Goal: Task Accomplishment & Management: Manage account settings

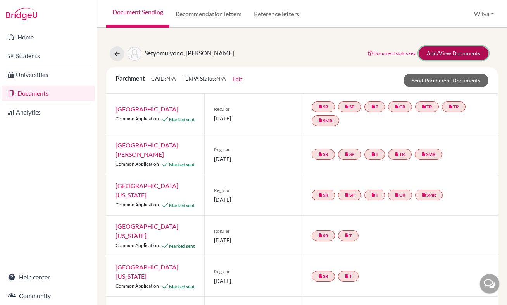
click at [447, 52] on link "Add/View Documents" at bounding box center [454, 54] width 70 height 14
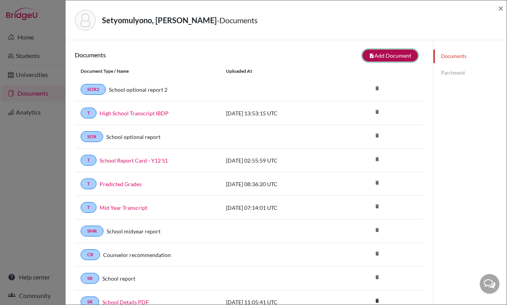
click at [383, 53] on button "note_add Add Document" at bounding box center [389, 56] width 55 height 12
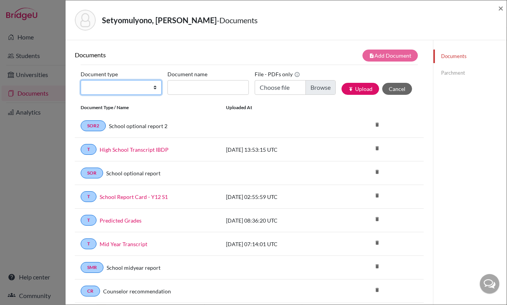
click at [113, 90] on select "Change explanation for Common App reports Counselor recommendation Fee waiver I…" at bounding box center [121, 87] width 81 height 15
select select "2"
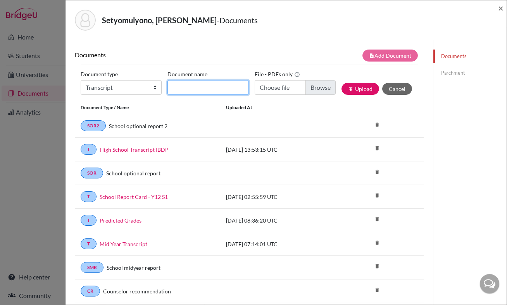
click at [193, 87] on input "Document name" at bounding box center [207, 87] width 81 height 15
type input "Final Transcript"
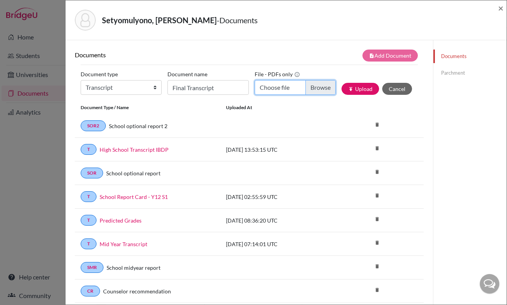
click at [276, 88] on input "Choose file" at bounding box center [295, 87] width 81 height 15
type input "C:\fakepath\Final High School Transcript - Translated.pdf"
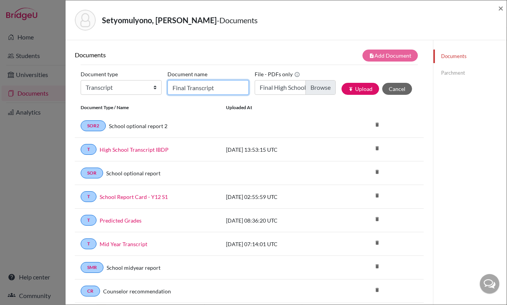
click at [226, 88] on input "Final Transcript" at bounding box center [207, 87] width 81 height 15
type input "Final Transcript - Translated"
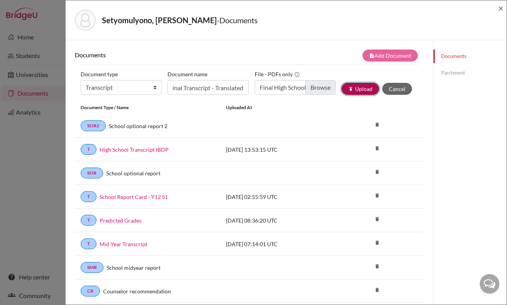
scroll to position [0, 0]
click at [357, 90] on button "publish Upload" at bounding box center [360, 89] width 38 height 12
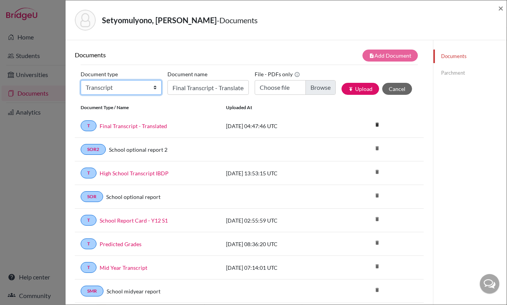
click at [128, 89] on select "Change explanation for Common App reports Counselor recommendation Fee waiver I…" at bounding box center [121, 87] width 81 height 15
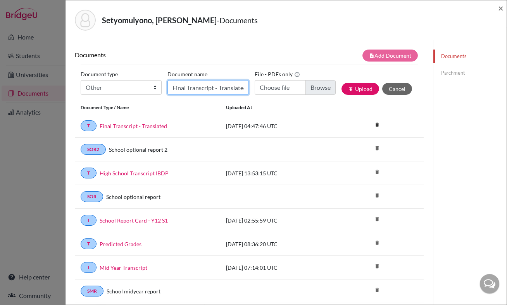
click at [191, 84] on input "Final Transcript - Translated" at bounding box center [207, 87] width 81 height 15
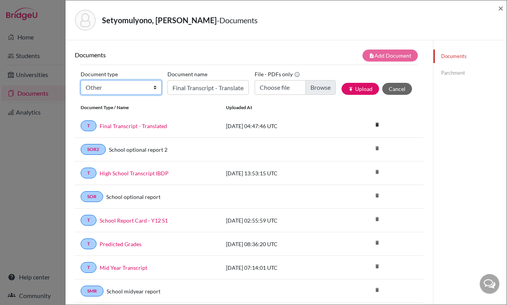
click at [133, 84] on select "Change explanation for Common App reports Counselor recommendation Fee waiver I…" at bounding box center [121, 87] width 81 height 15
select select "2"
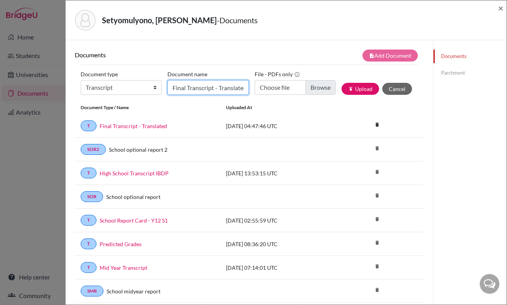
click at [183, 86] on input "Final Transcript - Translated" at bounding box center [207, 87] width 81 height 15
type input "D"
type input "National Diploma - Translated"
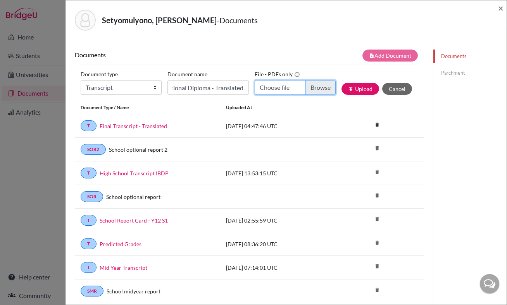
scroll to position [0, 0]
click at [275, 92] on input "Choose file" at bounding box center [295, 87] width 81 height 15
type input "C:\fakepath\National Diploma - Ijazah SMA - Translated.pdf"
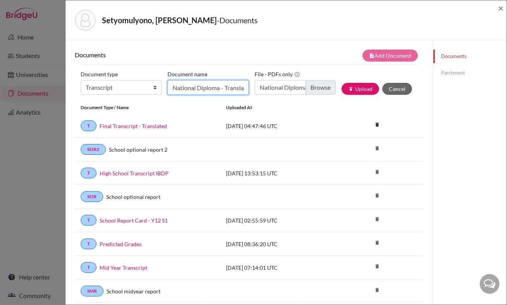
click at [197, 86] on input "National Diploma - Translated" at bounding box center [207, 87] width 81 height 15
type input "National High School Diploma - Translated"
click at [357, 91] on button "publish Upload" at bounding box center [360, 89] width 38 height 12
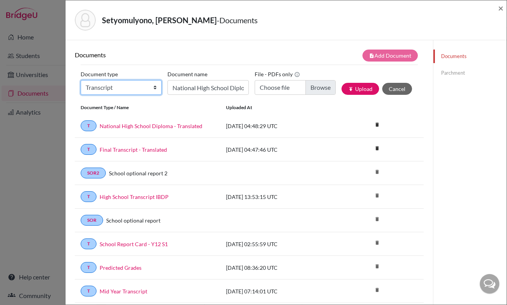
click at [126, 90] on select "Change explanation for Common App reports Counselor recommendation Fee waiver I…" at bounding box center [121, 87] width 81 height 15
select select "2"
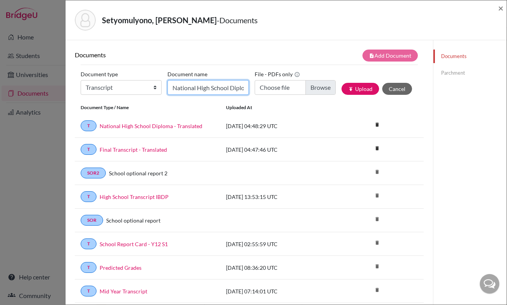
click at [210, 85] on input "National High School Diploma - Translated" at bounding box center [207, 87] width 81 height 15
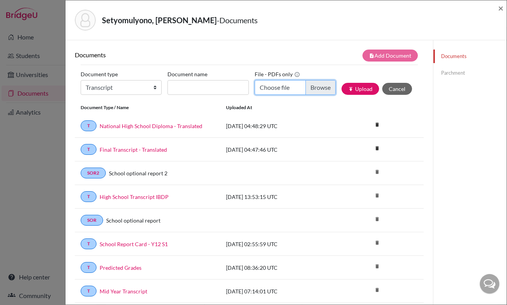
click at [281, 88] on input "Choose file" at bounding box center [295, 87] width 81 height 15
type input "C:\fakepath\National Diploma and Final High School Transcript - Bahasa Indonesi…"
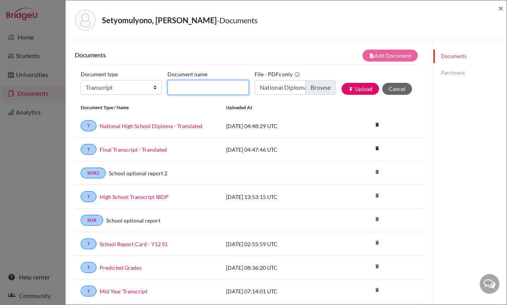
click at [194, 84] on input "Document name" at bounding box center [207, 87] width 81 height 15
click at [199, 86] on input "National Diploma and Transcript - Bahasa Indonesia" at bounding box center [207, 87] width 81 height 15
type input "National Diploma and Transcript - High School - Bahasa Indonesia"
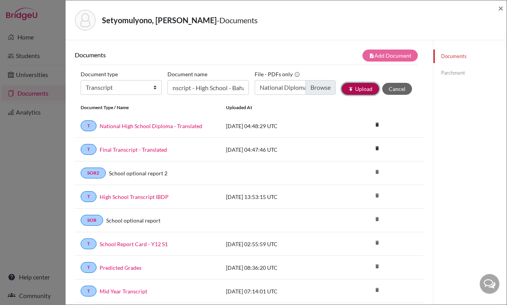
click at [356, 86] on button "publish Upload" at bounding box center [360, 89] width 38 height 12
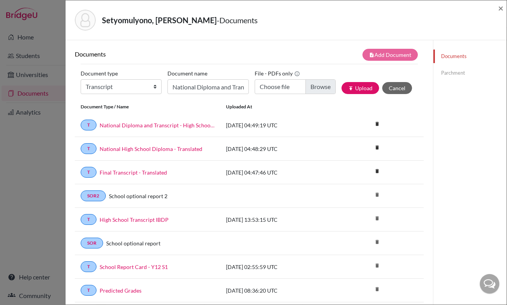
scroll to position [0, 0]
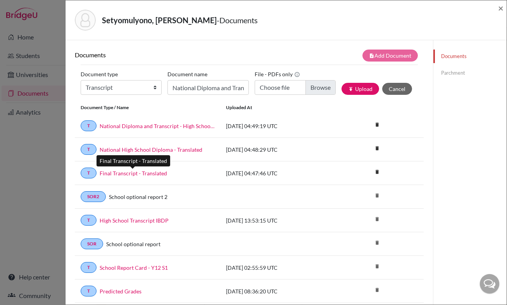
click at [146, 175] on link "Final Transcript - Translated" at bounding box center [133, 173] width 67 height 8
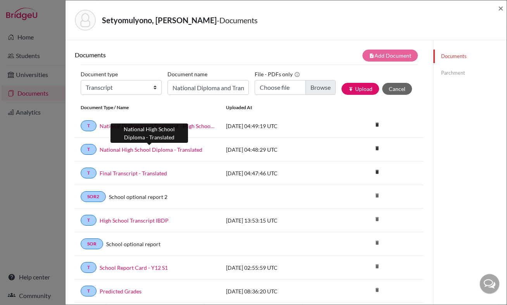
click at [186, 148] on link "National High School Diploma - Translated" at bounding box center [151, 150] width 103 height 8
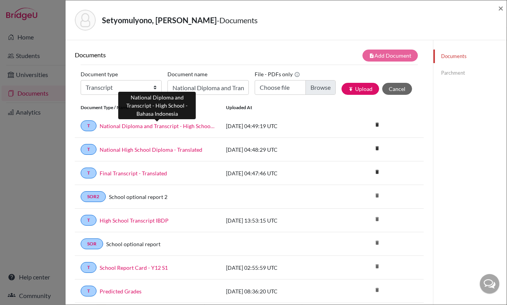
click at [195, 126] on link "National Diploma and Transcript - High School - Bahasa Indonesia" at bounding box center [157, 126] width 115 height 8
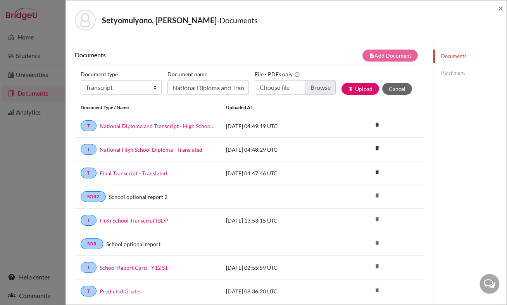
click at [458, 72] on link "Parchment" at bounding box center [469, 73] width 73 height 14
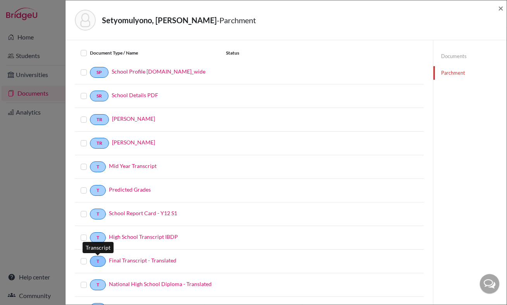
scroll to position [62, 0]
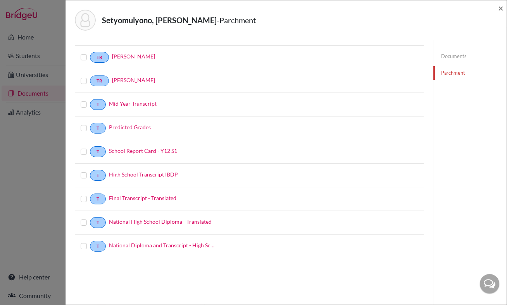
click at [90, 242] on label at bounding box center [90, 242] width 0 height 0
click at [0, 0] on input "checkbox" at bounding box center [0, 0] width 0 height 0
click at [90, 218] on label at bounding box center [90, 218] width 0 height 0
click at [0, 0] on input "checkbox" at bounding box center [0, 0] width 0 height 0
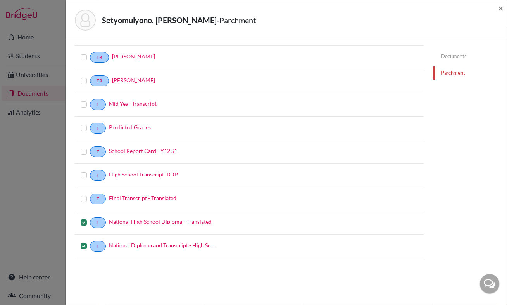
click at [83, 202] on div at bounding box center [85, 199] width 9 height 9
click at [90, 195] on label at bounding box center [90, 195] width 0 height 0
click at [0, 0] on input "checkbox" at bounding box center [0, 0] width 0 height 0
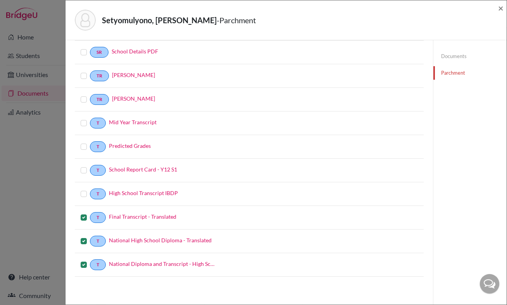
scroll to position [0, 0]
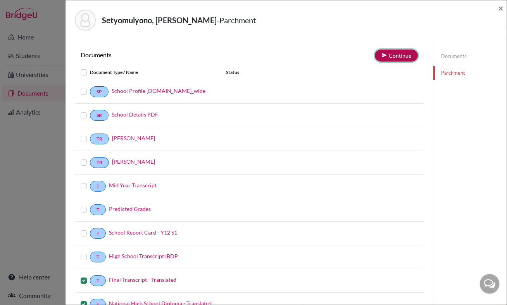
click at [399, 59] on button "Continue" at bounding box center [396, 56] width 43 height 12
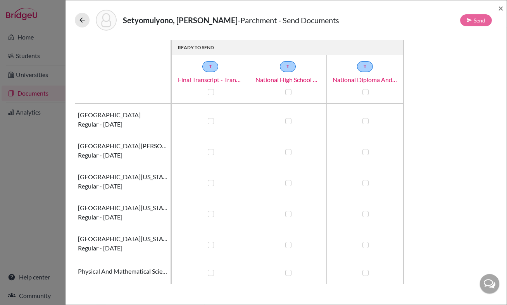
click at [214, 274] on label at bounding box center [211, 273] width 6 height 6
click at [212, 274] on input "checkbox" at bounding box center [209, 273] width 6 height 8
checkbox input "true"
click at [291, 275] on label at bounding box center [288, 273] width 6 height 6
click at [290, 275] on input "checkbox" at bounding box center [286, 273] width 6 height 8
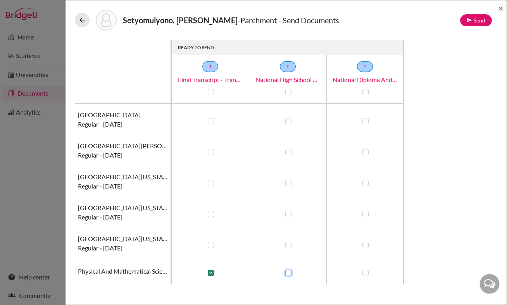
checkbox input "true"
click at [366, 274] on label at bounding box center [365, 273] width 6 height 6
click at [366, 274] on input "checkbox" at bounding box center [363, 273] width 6 height 8
checkbox input "true"
click at [471, 17] on button "Send" at bounding box center [476, 20] width 32 height 12
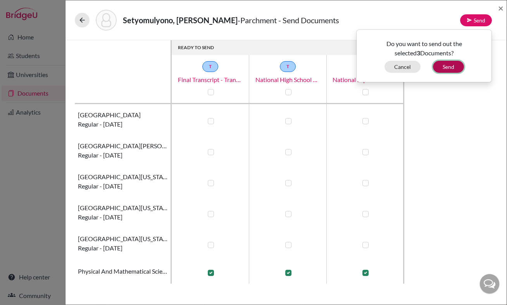
click at [447, 68] on button "Send" at bounding box center [448, 67] width 31 height 12
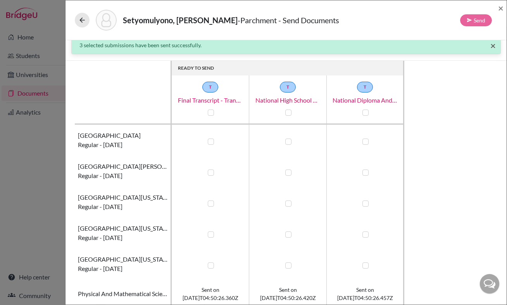
click at [491, 48] on span "×" at bounding box center [492, 45] width 5 height 11
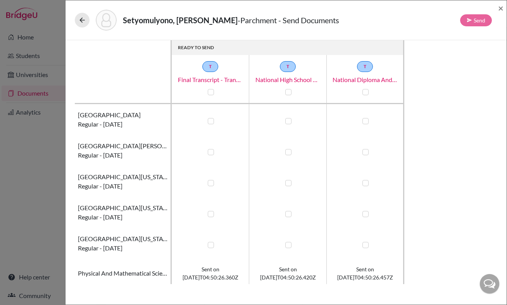
scroll to position [3, 0]
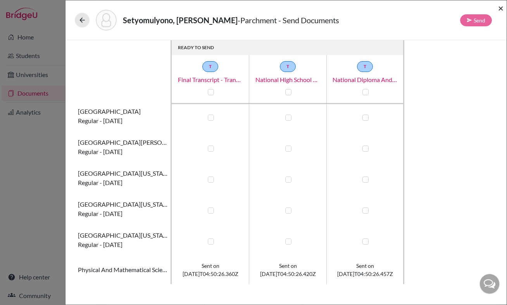
click at [500, 8] on span "×" at bounding box center [500, 7] width 5 height 11
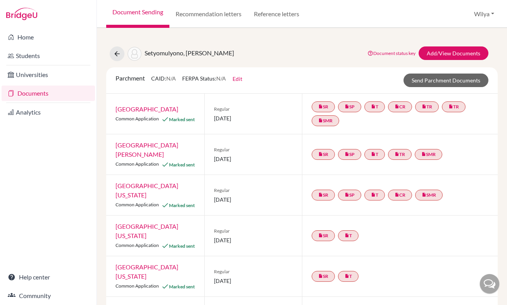
click at [397, 52] on link "Document status key" at bounding box center [391, 53] width 48 height 6
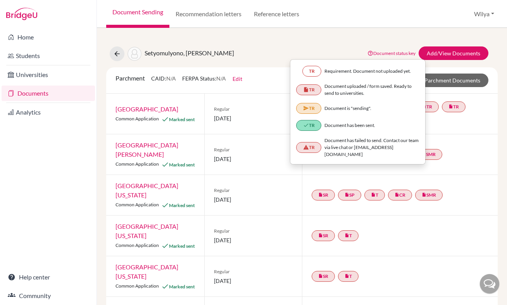
click at [349, 48] on div "Setyomulyono, Bennett Oliver Document status key TR Requirement. Document not u…" at bounding box center [301, 54] width 403 height 15
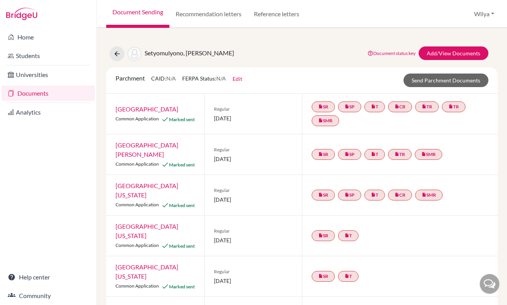
scroll to position [32, 0]
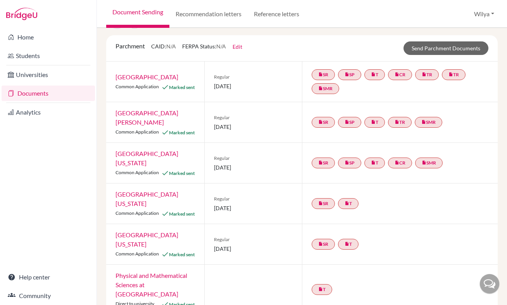
click at [257, 265] on div at bounding box center [253, 290] width 98 height 50
click at [429, 48] on link "Send Parchment Documents" at bounding box center [445, 48] width 85 height 14
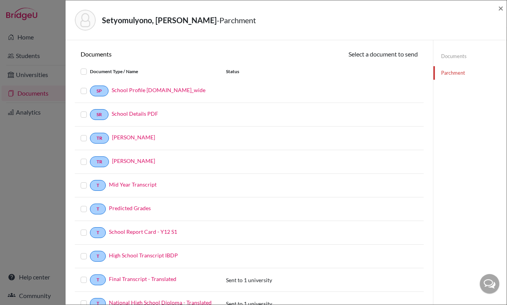
click at [454, 73] on link "Parchment" at bounding box center [469, 73] width 73 height 14
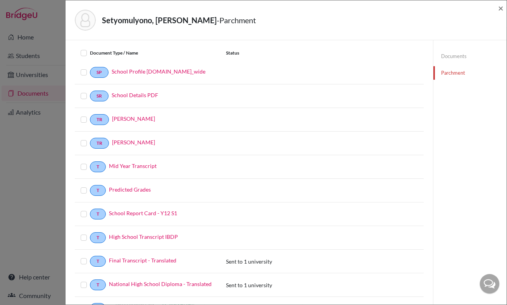
scroll to position [62, 0]
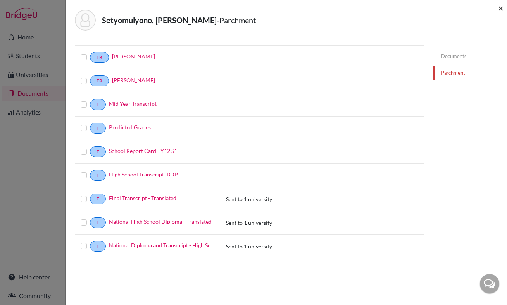
click at [500, 10] on span "×" at bounding box center [500, 7] width 5 height 11
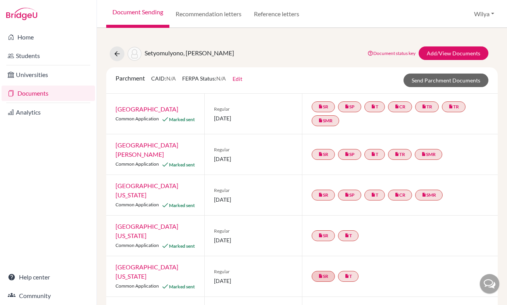
scroll to position [32, 0]
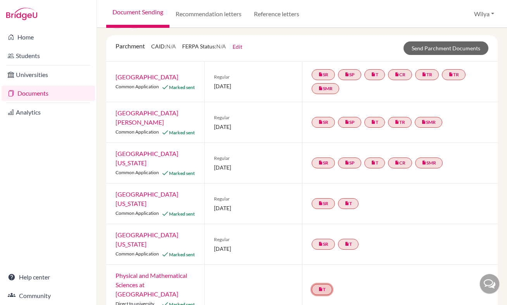
click at [323, 284] on link "insert_drive_file T" at bounding box center [322, 289] width 21 height 11
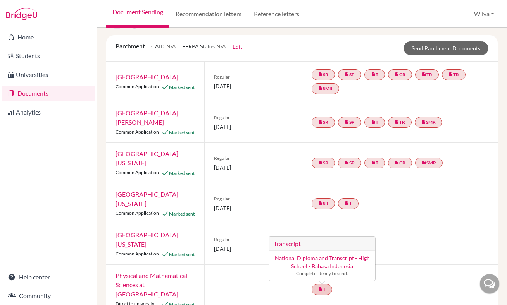
click at [338, 255] on link "National Diploma and Transcript - High School - Bahasa Indonesia" at bounding box center [322, 262] width 95 height 15
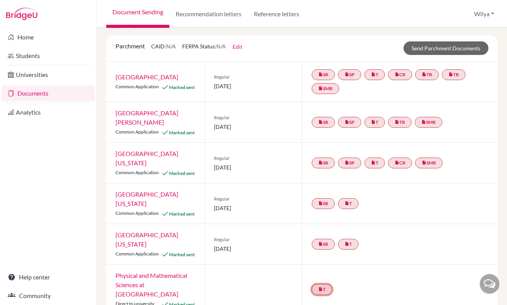
click at [325, 284] on link "insert_drive_file T" at bounding box center [322, 289] width 21 height 11
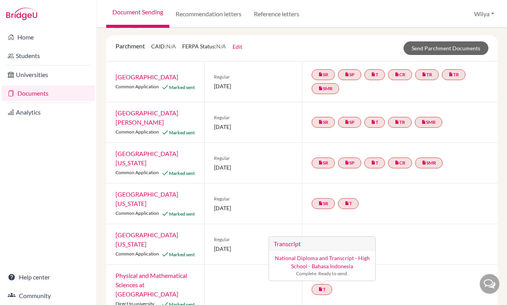
click at [291, 273] on div at bounding box center [253, 290] width 98 height 50
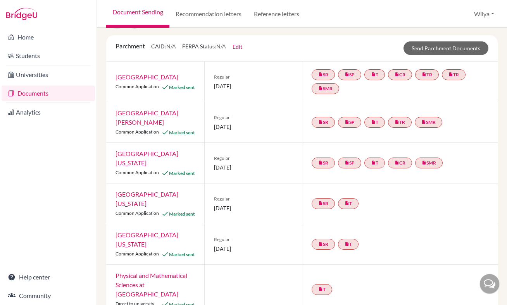
click at [173, 272] on link "Physical and Mathematical Sciences at [GEOGRAPHIC_DATA]" at bounding box center [152, 285] width 72 height 26
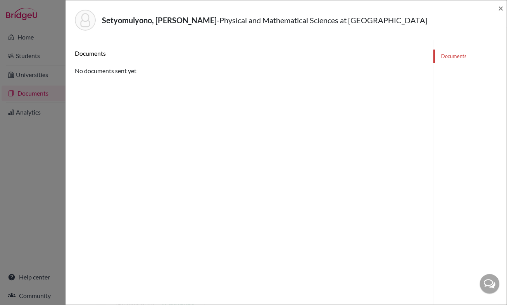
click at [439, 59] on link "Documents" at bounding box center [469, 57] width 73 height 14
click at [500, 6] on span "×" at bounding box center [500, 7] width 5 height 11
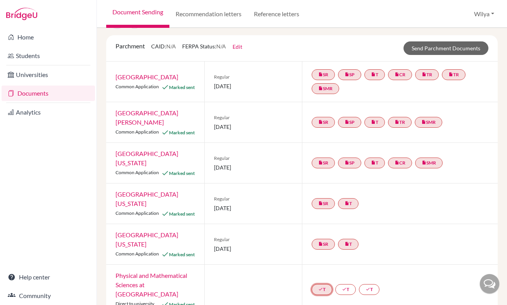
click at [319, 287] on icon "done" at bounding box center [320, 289] width 5 height 5
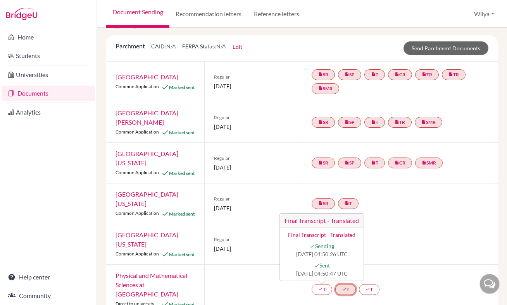
click at [348, 284] on link "done T" at bounding box center [345, 289] width 21 height 11
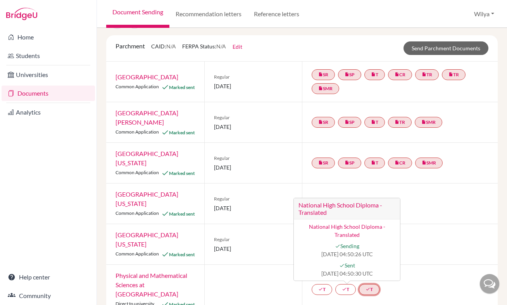
click at [368, 287] on icon "done" at bounding box center [368, 289] width 5 height 5
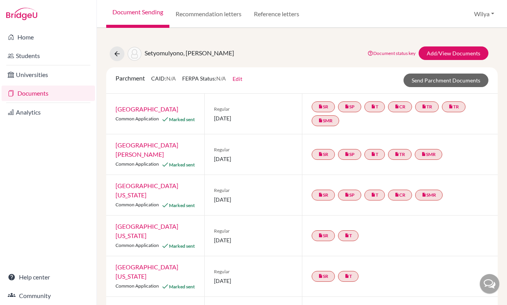
scroll to position [32, 0]
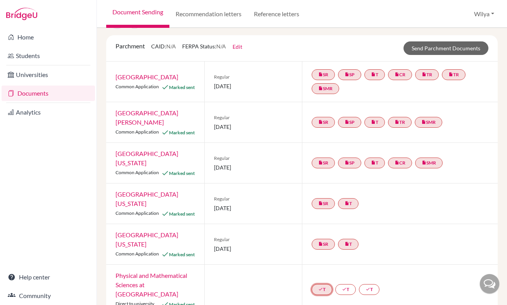
click at [321, 287] on icon "done" at bounding box center [320, 289] width 5 height 5
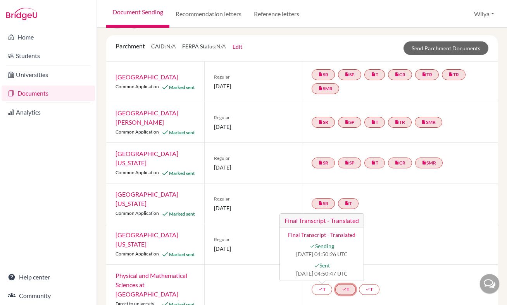
click at [345, 287] on icon "done" at bounding box center [344, 289] width 5 height 5
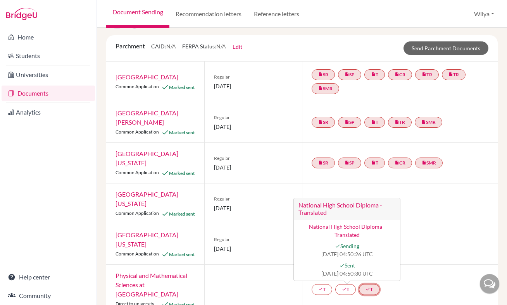
click at [374, 284] on link "done T" at bounding box center [369, 289] width 21 height 11
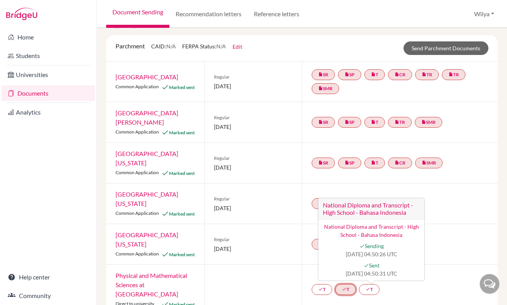
click at [347, 284] on link "done T" at bounding box center [345, 289] width 21 height 11
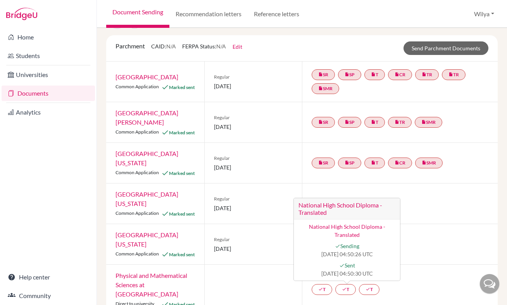
click at [441, 274] on div "done T done T National High School Diploma - Translated National High School Di…" at bounding box center [400, 290] width 196 height 50
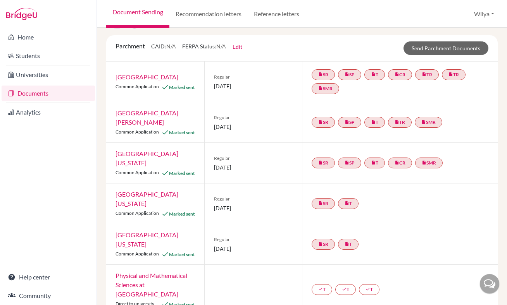
click at [489, 284] on div at bounding box center [489, 283] width 19 height 19
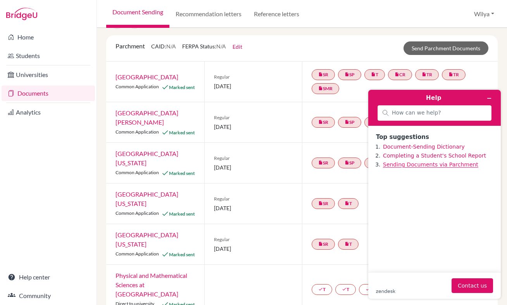
click at [431, 163] on link "Sending Documents via Parchment" at bounding box center [430, 165] width 95 height 6
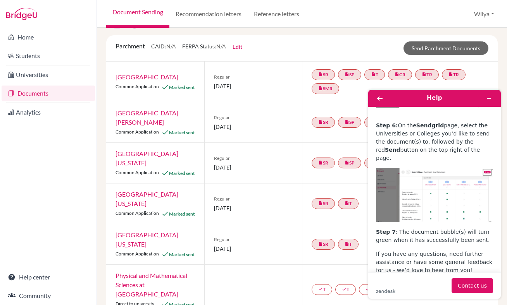
scroll to position [837, 0]
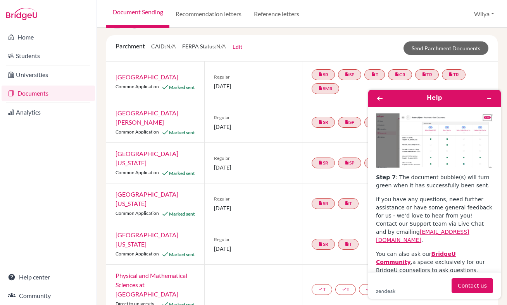
click at [283, 265] on div at bounding box center [253, 290] width 98 height 50
click at [269, 265] on div at bounding box center [253, 290] width 98 height 50
click at [490, 98] on icon "Minimize widget" at bounding box center [489, 98] width 3 height 0
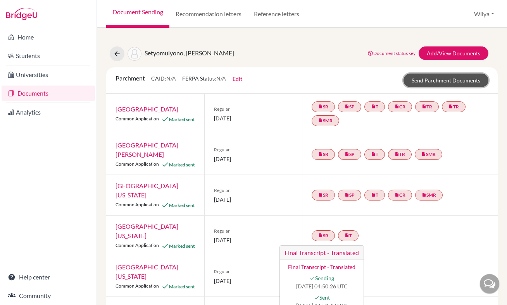
click at [446, 78] on link "Send Parchment Documents" at bounding box center [445, 81] width 85 height 14
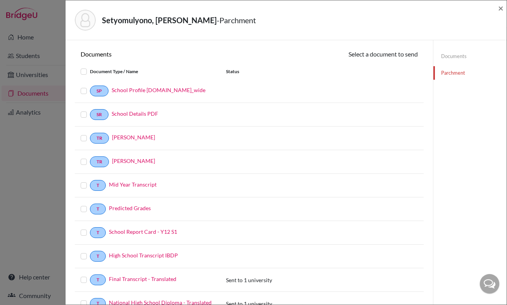
click at [496, 8] on div "Setyomulyono, [PERSON_NAME] - Parchment ×" at bounding box center [286, 19] width 435 height 33
click at [501, 8] on span "×" at bounding box center [500, 7] width 5 height 11
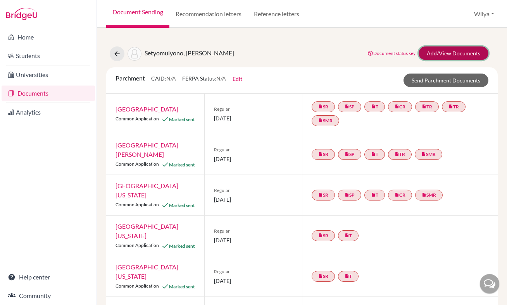
click at [446, 49] on link "Add/View Documents" at bounding box center [454, 54] width 70 height 14
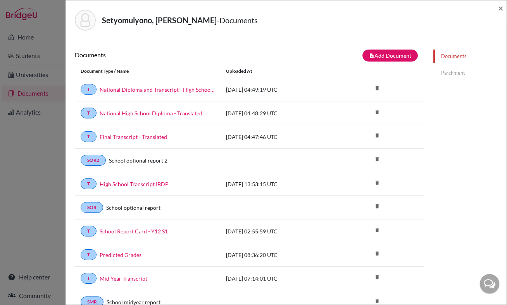
click at [459, 72] on link "Parchment" at bounding box center [469, 73] width 73 height 14
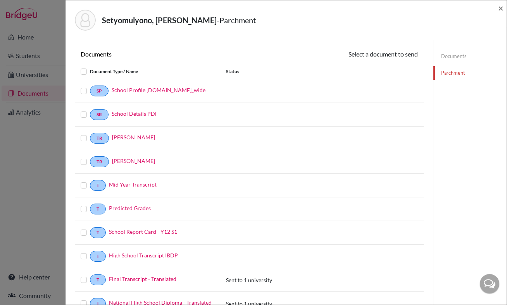
scroll to position [19, 0]
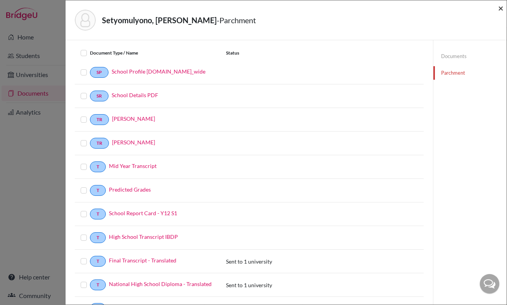
click at [501, 7] on span "×" at bounding box center [500, 7] width 5 height 11
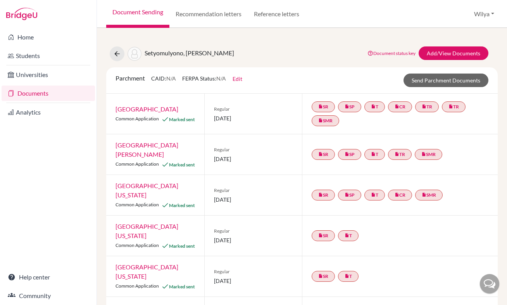
scroll to position [32, 0]
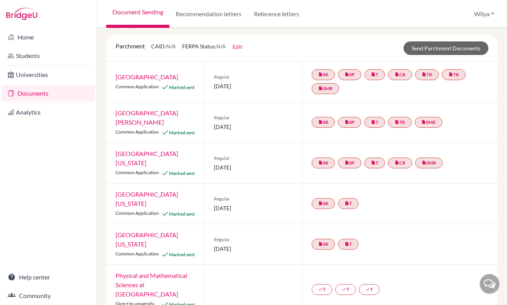
click at [147, 272] on link "Physical and Mathematical Sciences at [GEOGRAPHIC_DATA]" at bounding box center [152, 285] width 72 height 26
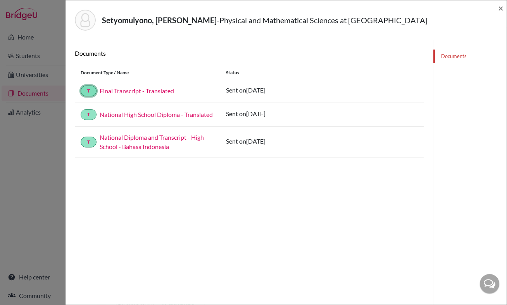
click at [90, 90] on link "T" at bounding box center [89, 91] width 16 height 11
click at [117, 89] on link "Final Transcript - Translated" at bounding box center [137, 90] width 74 height 7
click at [353, 205] on div "Documents Document Type / Name Status T Final Transcript - Translated Sent on 2…" at bounding box center [249, 193] width 349 height 287
click at [497, 8] on div "Setyomulyono, Bennett Oliver - Physical and Mathematical Sciences at University…" at bounding box center [286, 19] width 435 height 33
click at [500, 8] on span "×" at bounding box center [500, 7] width 5 height 11
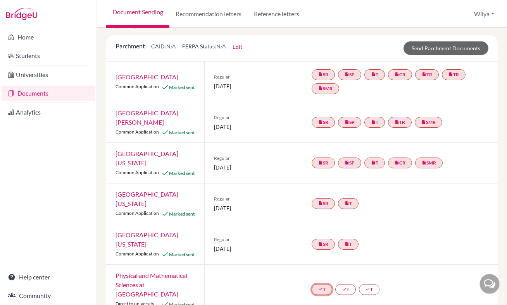
click at [359, 284] on link "done T" at bounding box center [369, 289] width 21 height 11
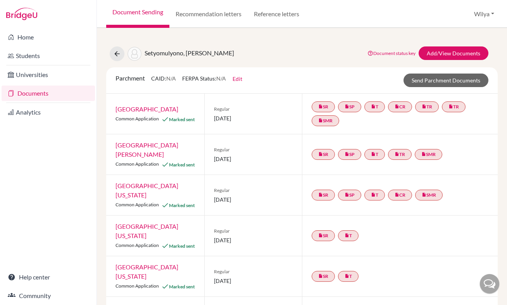
scroll to position [32, 0]
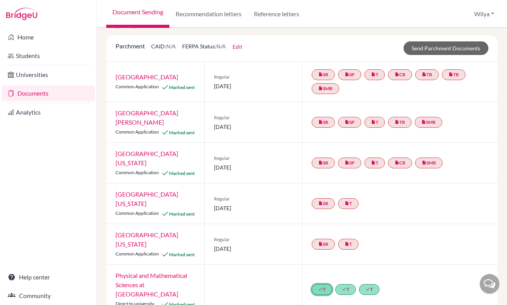
click at [322, 287] on icon "done" at bounding box center [320, 289] width 5 height 5
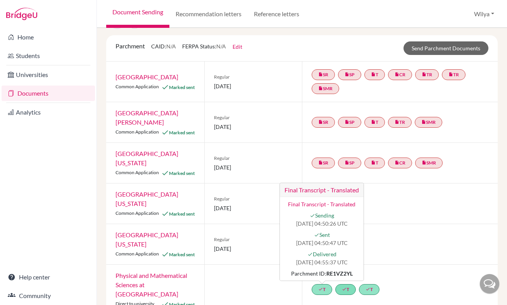
click at [352, 284] on link "done T" at bounding box center [345, 289] width 21 height 11
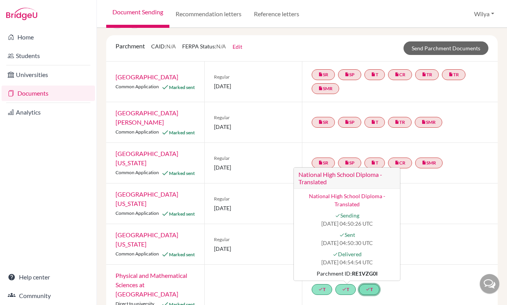
click at [363, 284] on link "done T" at bounding box center [369, 289] width 21 height 11
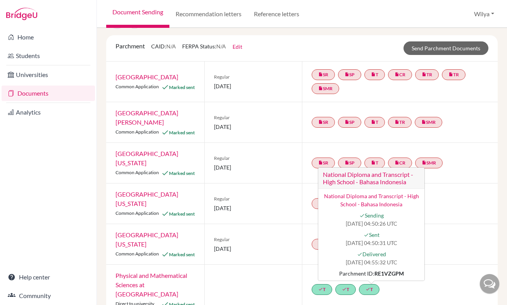
click at [333, 283] on div "done T done T done T National Diploma and Transcript - High School - Bahasa Ind…" at bounding box center [347, 290] width 71 height 14
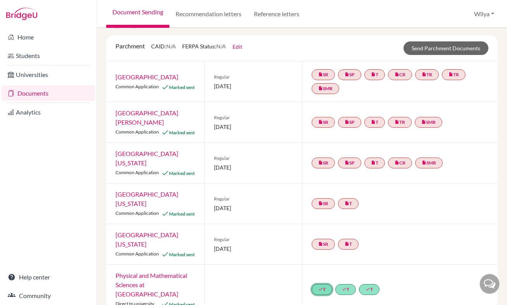
click at [359, 284] on link "done T" at bounding box center [369, 289] width 21 height 11
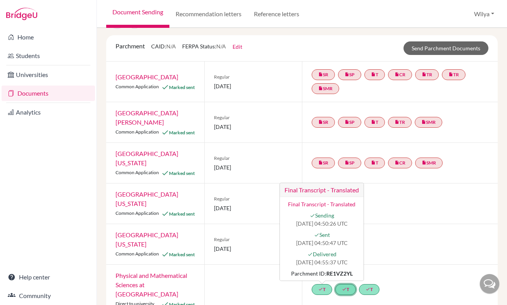
click at [348, 284] on link "done T" at bounding box center [345, 289] width 21 height 11
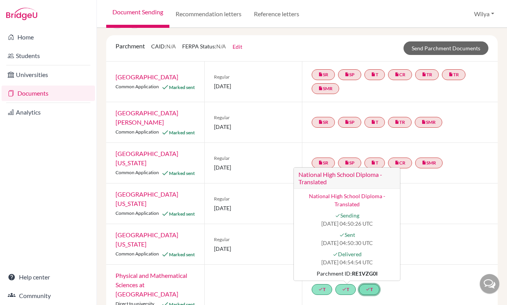
click at [370, 287] on icon "done" at bounding box center [368, 289] width 5 height 5
